Goal: Task Accomplishment & Management: Complete application form

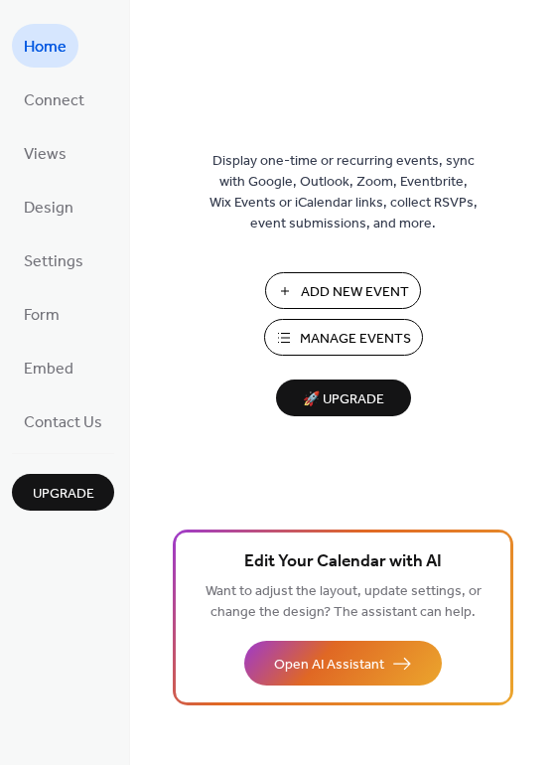
click at [388, 293] on span "Add New Event" at bounding box center [355, 292] width 108 height 21
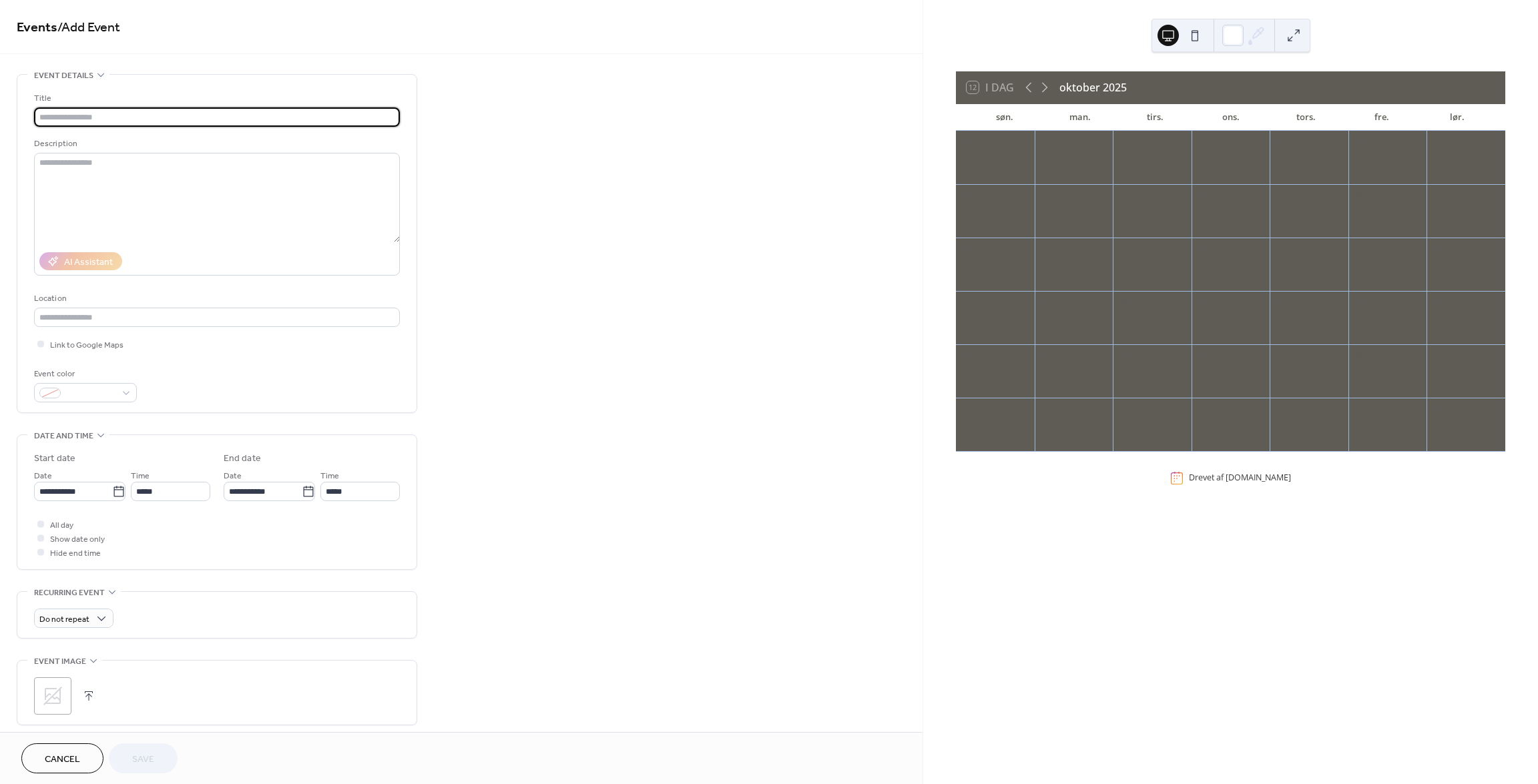
click at [120, 114] on input "text" at bounding box center [217, 117] width 366 height 19
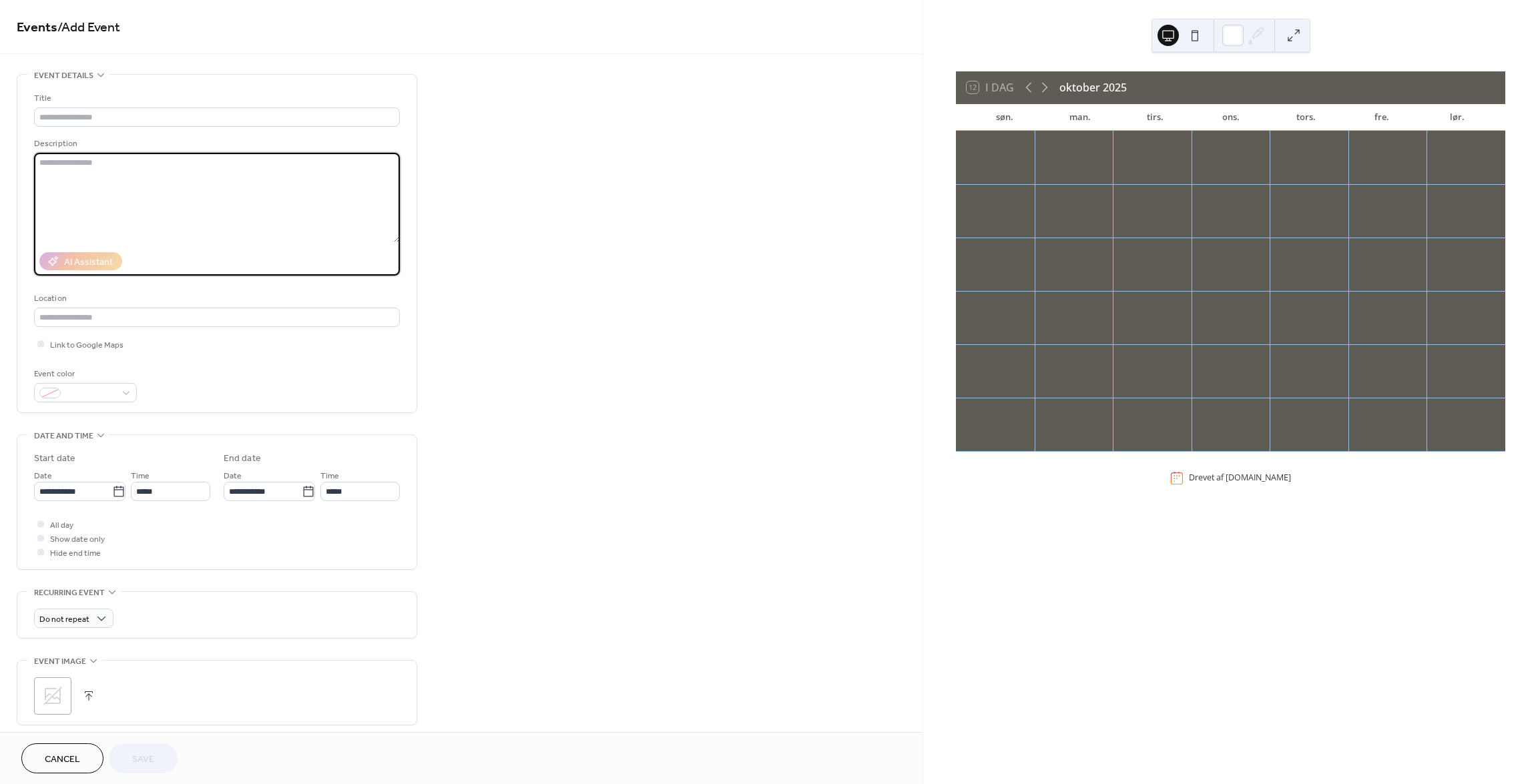
click at [117, 176] on textarea at bounding box center [217, 198] width 366 height 89
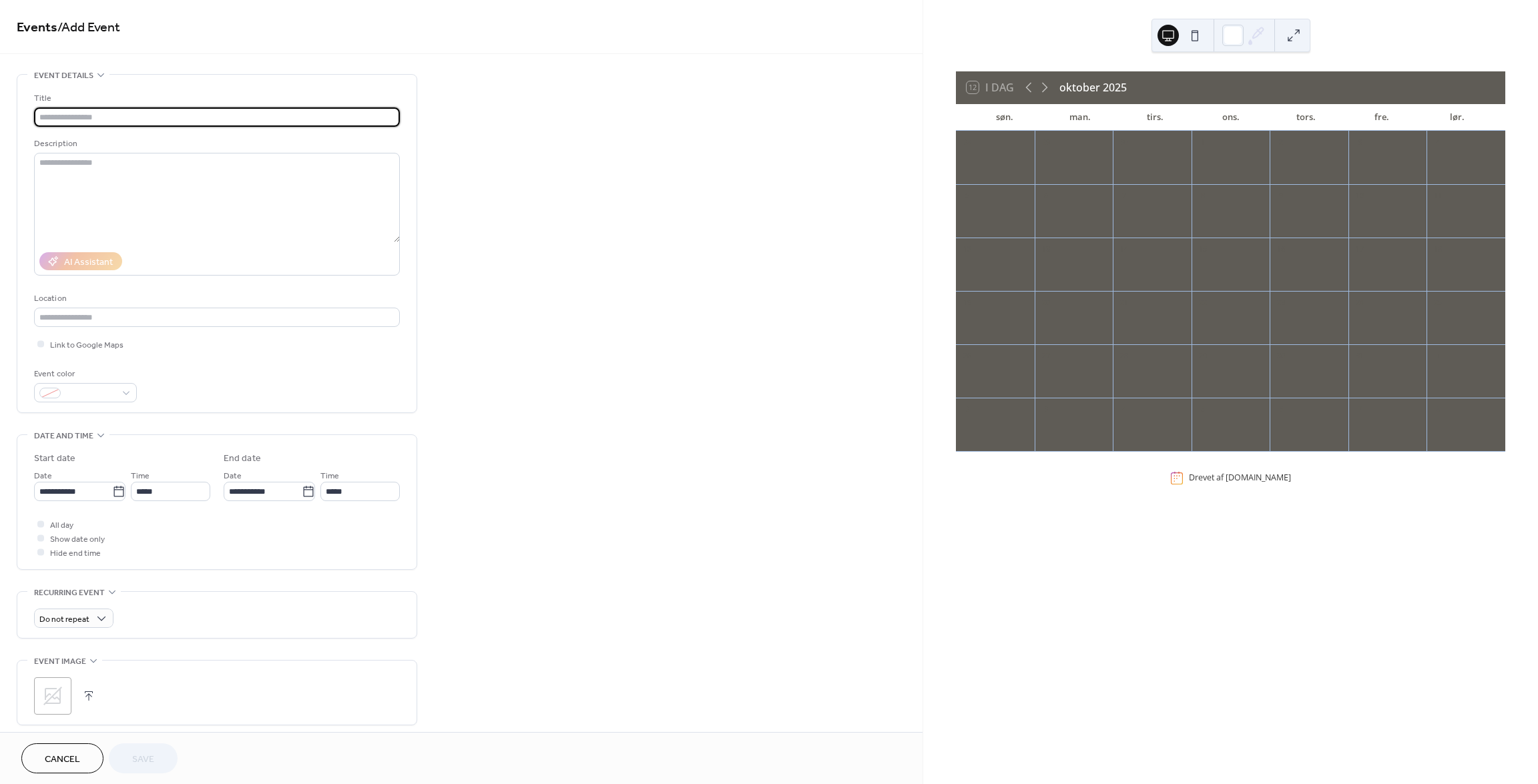
click at [288, 116] on input "text" at bounding box center [217, 117] width 366 height 19
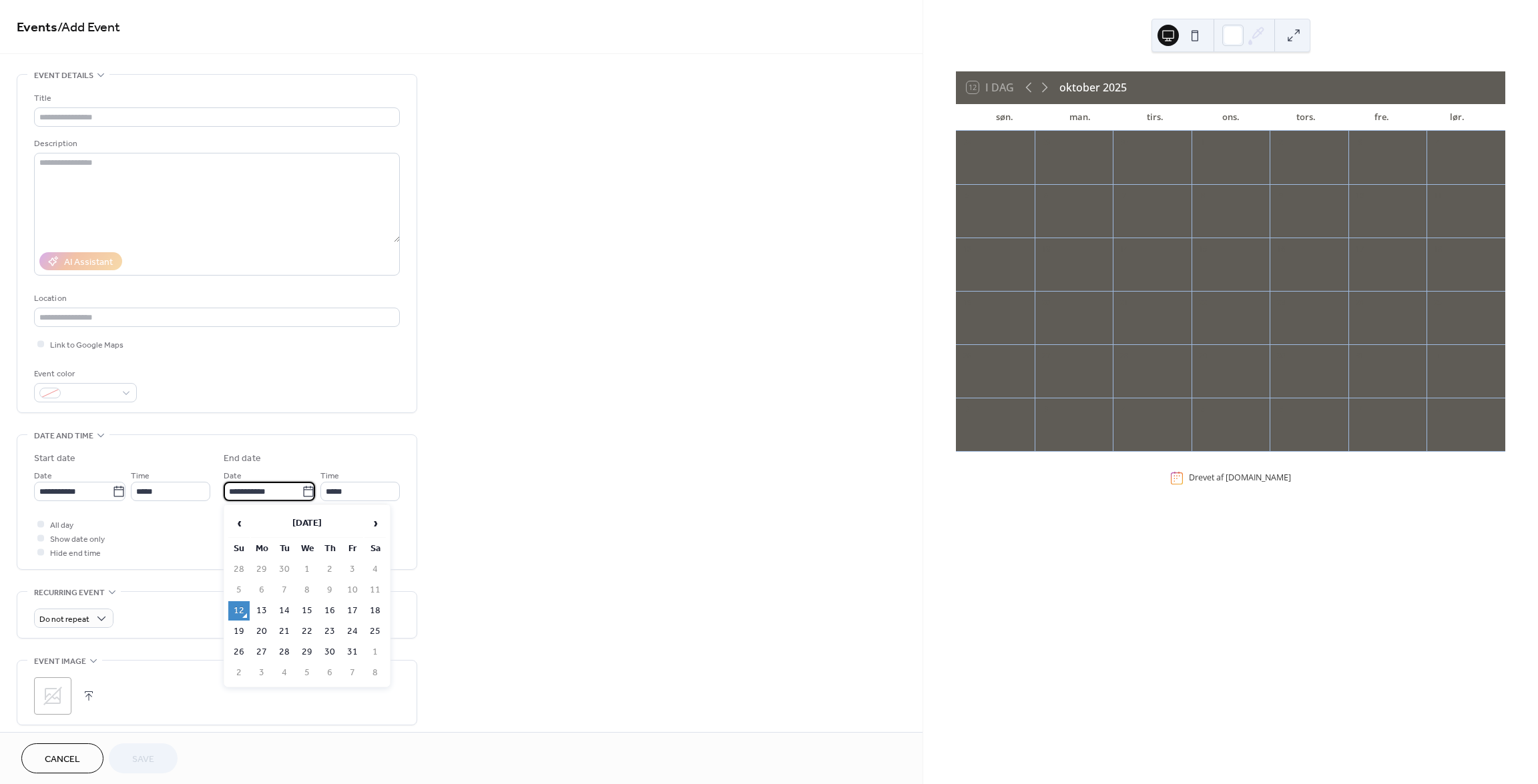
click at [253, 492] on input "**********" at bounding box center [263, 491] width 78 height 19
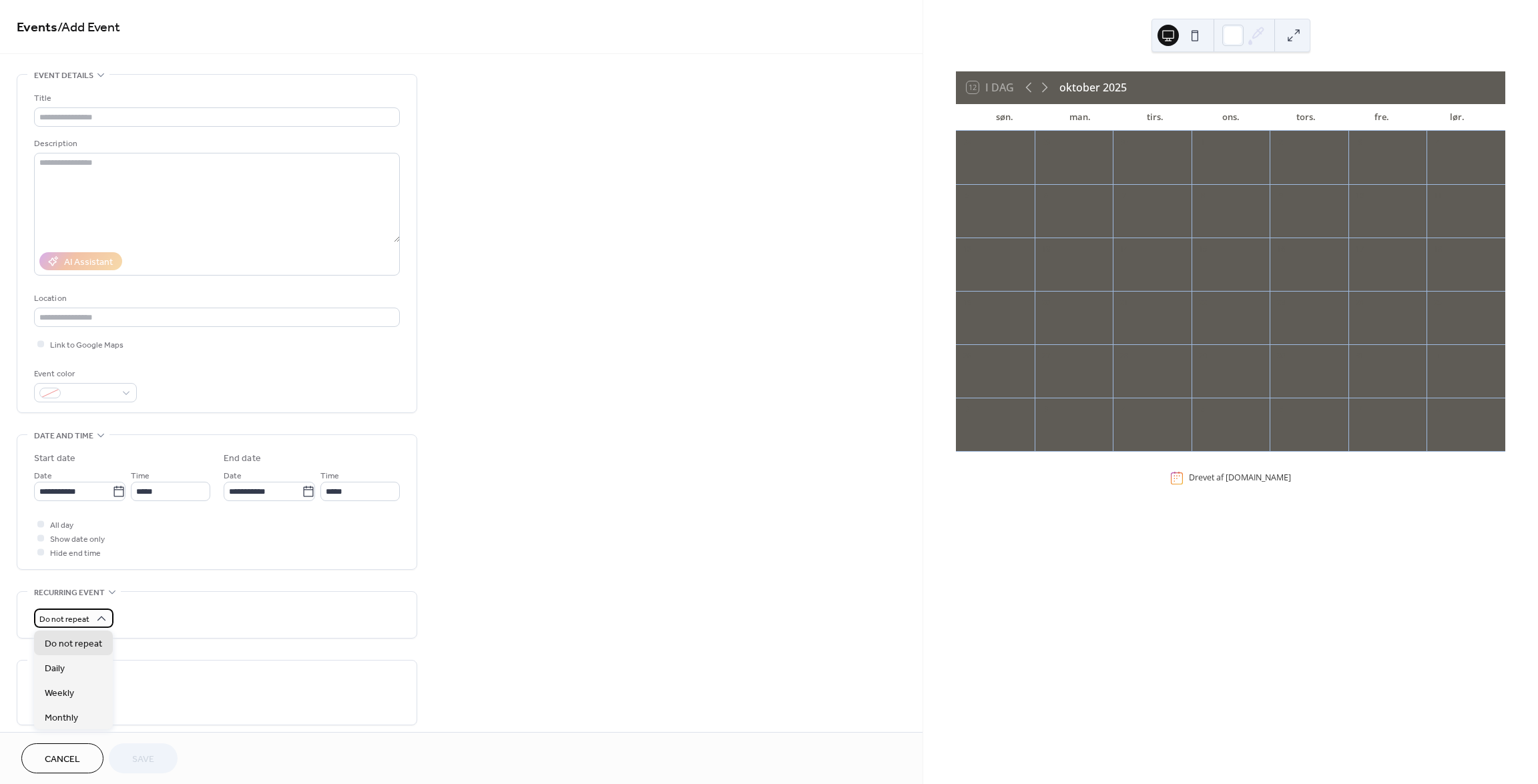
click at [71, 619] on span "Do not repeat" at bounding box center [65, 619] width 50 height 15
click at [182, 208] on textarea at bounding box center [217, 198] width 366 height 89
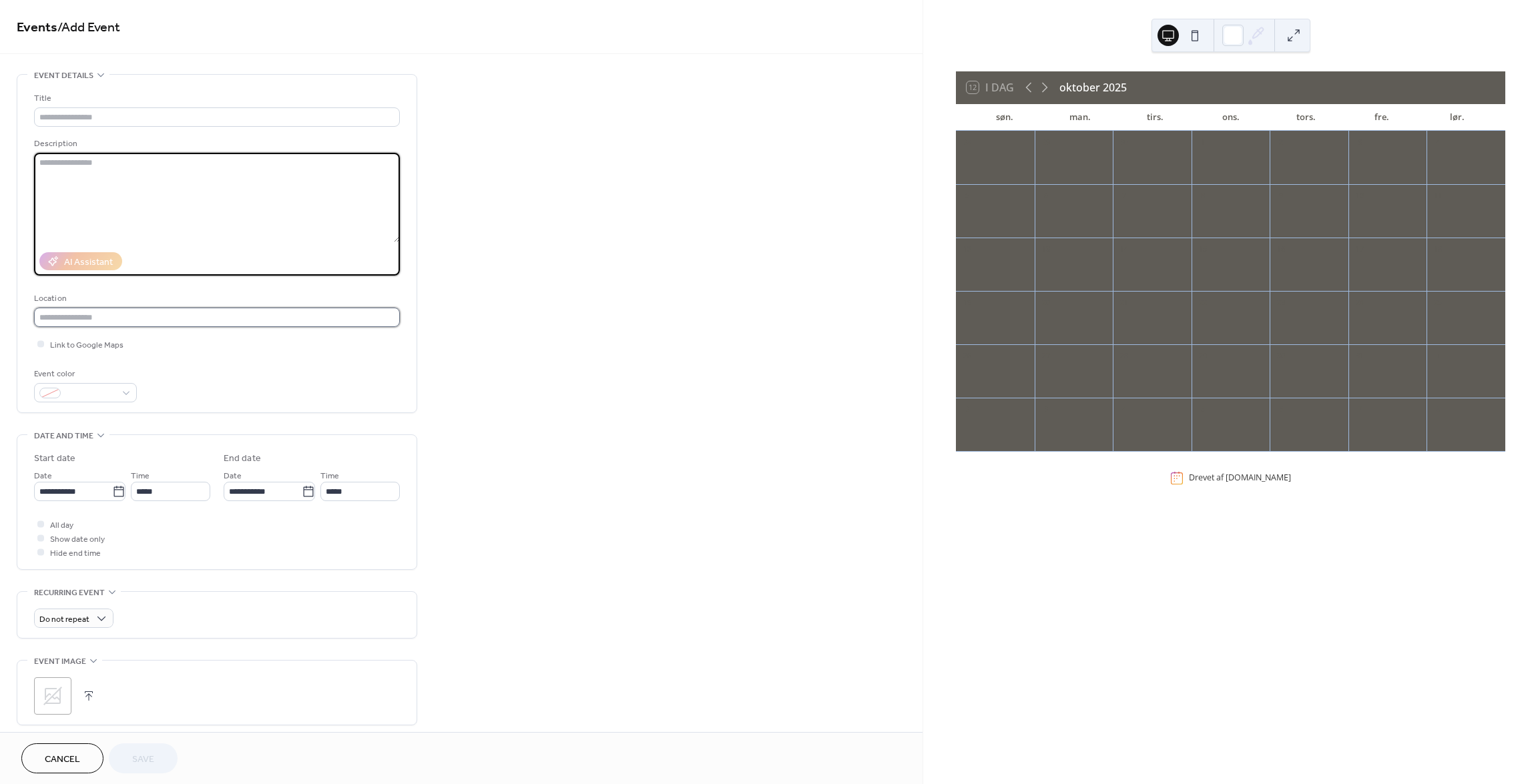
click at [95, 308] on input "text" at bounding box center [217, 317] width 366 height 19
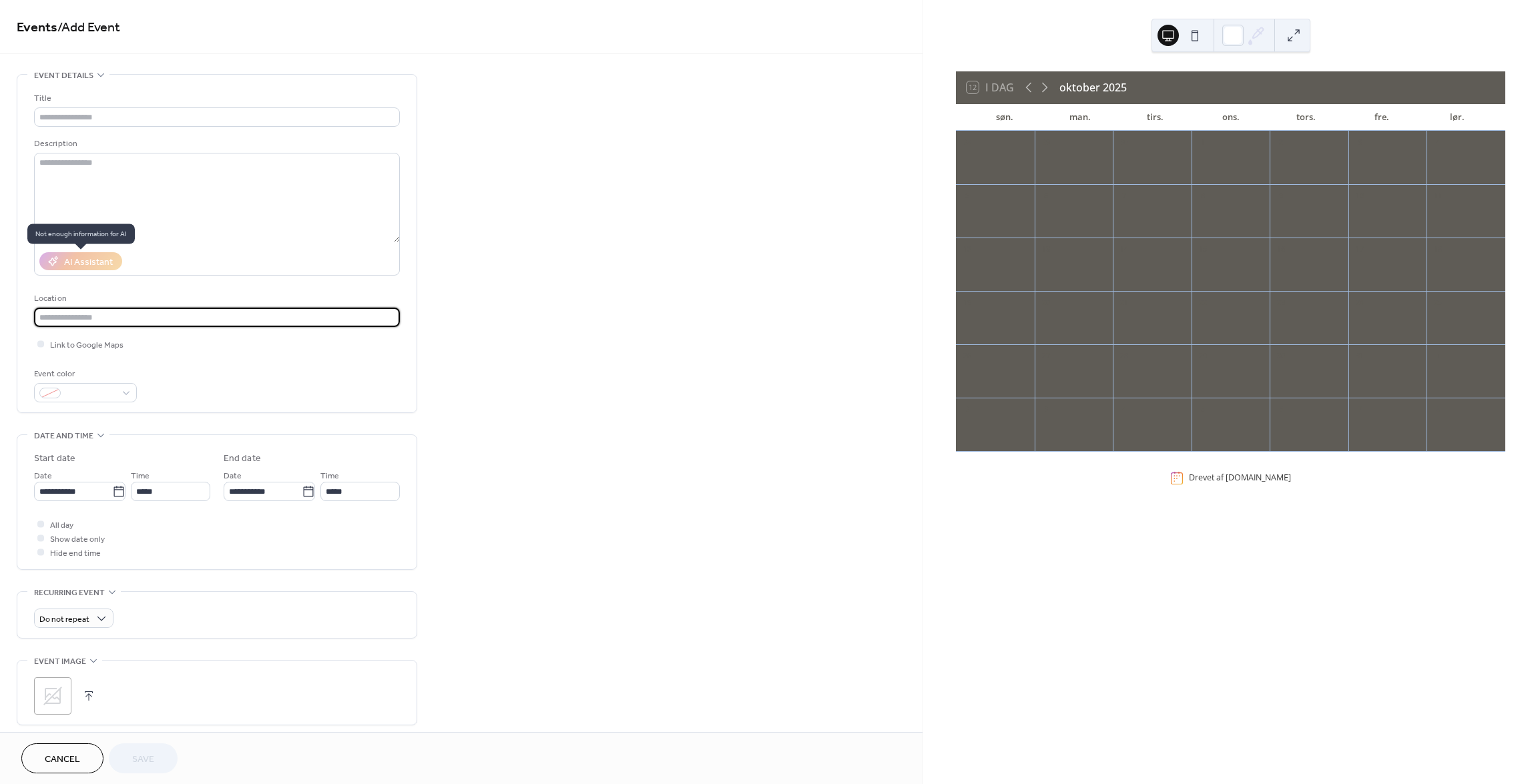
click at [89, 256] on div "AI Assistant" at bounding box center [81, 261] width 83 height 18
